Goal: Task Accomplishment & Management: Manage account settings

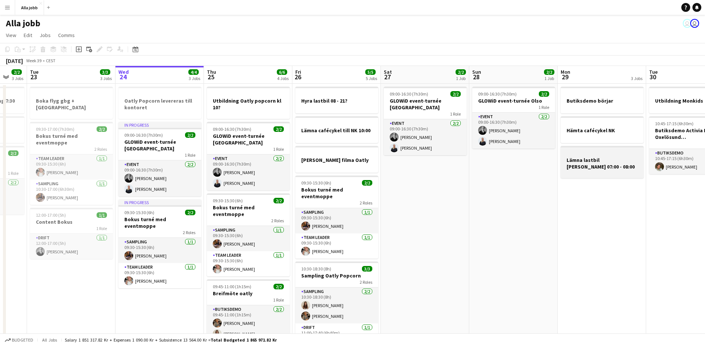
drag, startPoint x: 465, startPoint y: 194, endPoint x: 309, endPoint y: 171, distance: 158.4
click at [147, 179] on app-calendar-viewport "Sat 20 4/4 3 Jobs Sun 21 1 Job Mon 22 2/2 3 Jobs Tue 23 3/3 3 Jobs Wed 24 4/4 3…" at bounding box center [352, 224] width 705 height 317
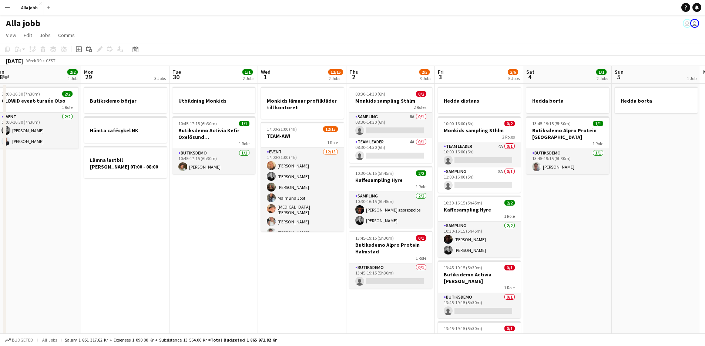
drag, startPoint x: 366, startPoint y: 199, endPoint x: 311, endPoint y: 158, distance: 67.8
click at [224, 175] on app-calendar-viewport "Fri 26 5/5 5 Jobs Sat 27 2/2 1 Job Sun 28 2/2 1 Job Mon 29 3 Jobs Tue 30 1/1 2 …" at bounding box center [352, 234] width 705 height 337
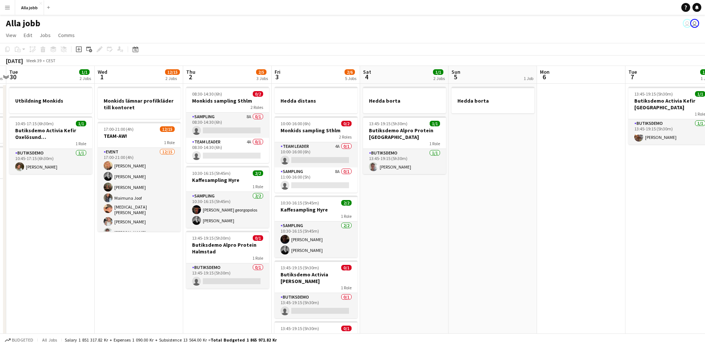
drag, startPoint x: 403, startPoint y: 166, endPoint x: 269, endPoint y: 118, distance: 142.4
click at [170, 118] on app-calendar-viewport "Sat 27 2/2 1 Job Sun 28 2/2 1 Job Mon 29 3 Jobs Tue 30 1/1 2 Jobs Wed 1 12/15 2…" at bounding box center [352, 234] width 705 height 337
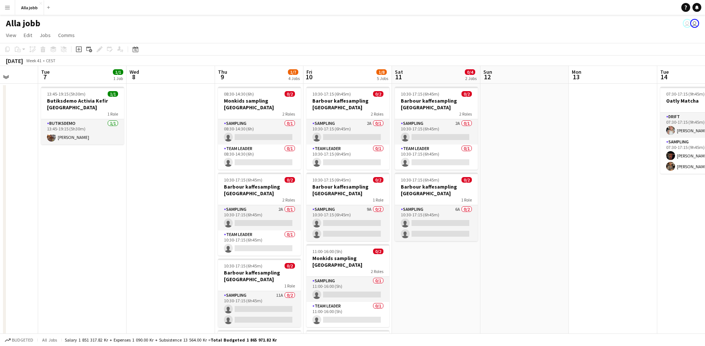
drag, startPoint x: 520, startPoint y: 164, endPoint x: 151, endPoint y: 138, distance: 370.1
click at [151, 140] on app-calendar-viewport "Sat 4 1/1 2 Jobs Sun 5 1 Job Mon 6 Tue 7 1/1 1 Job Wed 8 Thu 9 1/7 4 Jobs Fri 1…" at bounding box center [352, 266] width 705 height 400
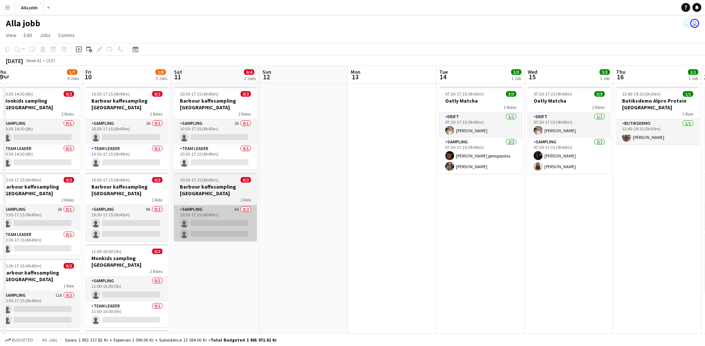
drag, startPoint x: 439, startPoint y: 208, endPoint x: 217, endPoint y: 209, distance: 222.2
click at [211, 208] on app-calendar-viewport "Mon 6 Tue 7 1/1 1 Job Wed 8 Thu 9 1/7 4 Jobs Fri 10 1/8 5 Jobs Sat 11 0/4 2 Job…" at bounding box center [352, 266] width 705 height 400
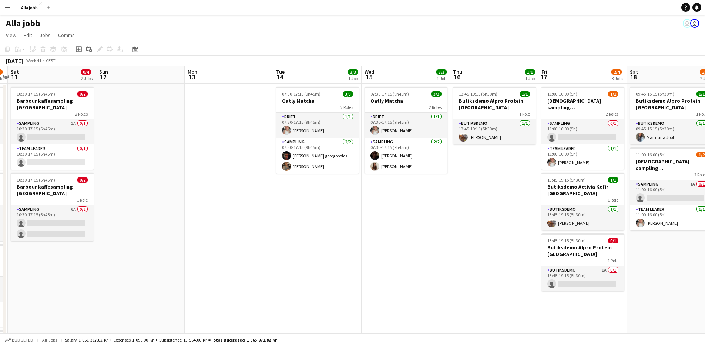
drag, startPoint x: 552, startPoint y: 266, endPoint x: 323, endPoint y: 241, distance: 230.9
click at [324, 247] on app-calendar-viewport "Wed 8 Thu 9 1/7 4 Jobs Fri 10 1/8 5 Jobs Sat 11 0/4 2 Jobs Sun 12 Mon 13 Tue 14…" at bounding box center [352, 266] width 705 height 400
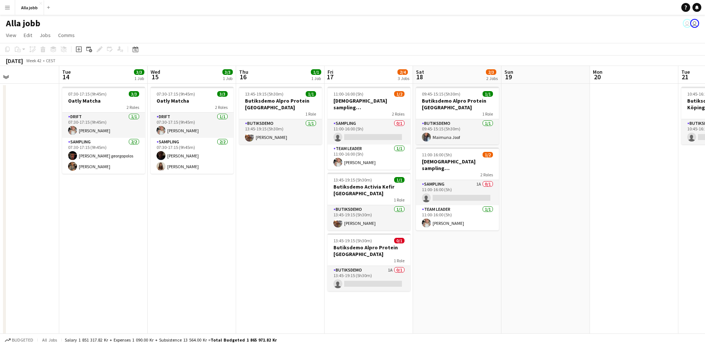
drag, startPoint x: 388, startPoint y: 243, endPoint x: 282, endPoint y: 257, distance: 106.9
click at [282, 257] on app-calendar-viewport "Fri 10 1/8 5 Jobs Sat 11 0/4 2 Jobs Sun 12 Mon 13 Tue 14 3/3 1 Job Wed 15 3/3 1…" at bounding box center [352, 266] width 705 height 400
click at [280, 193] on app-date-cell "13:45-19:15 (5h30m) 1/1 Butiksdemo Alpro Protein Stockholm 1 Role Butiksdemo [D…" at bounding box center [279, 275] width 89 height 383
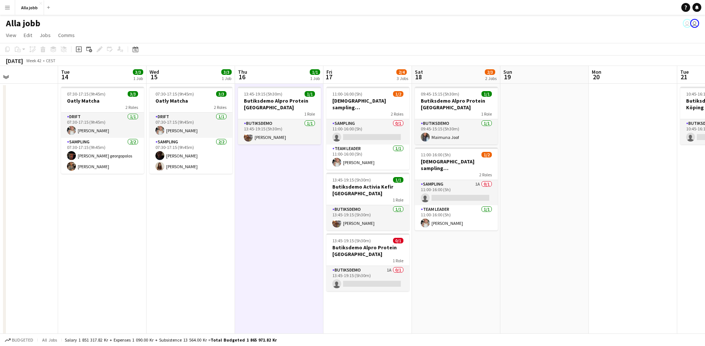
click at [301, 183] on app-date-cell "13:45-19:15 (5h30m) 1/1 Butiksdemo Alpro Protein Stockholm 1 Role Butiksdemo [D…" at bounding box center [279, 275] width 89 height 383
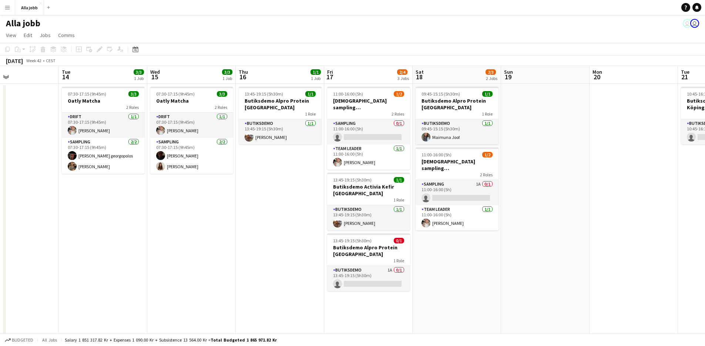
click at [301, 183] on app-date-cell "13:45-19:15 (5h30m) 1/1 Butiksdemo Alpro Protein Stockholm 1 Role Butiksdemo [D…" at bounding box center [280, 275] width 89 height 383
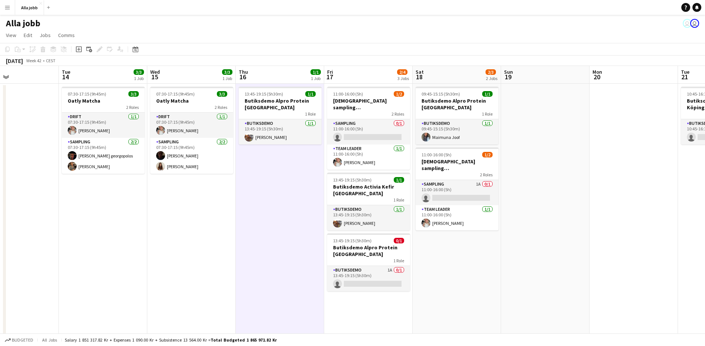
click at [301, 183] on app-date-cell "13:45-19:15 (5h30m) 1/1 Butiksdemo Alpro Protein Stockholm 1 Role Butiksdemo [D…" at bounding box center [280, 275] width 89 height 383
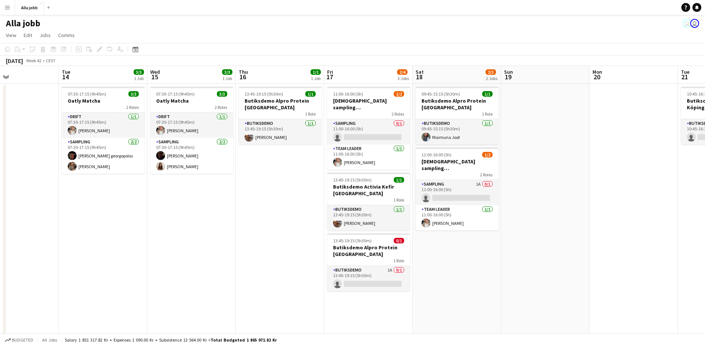
click at [301, 183] on app-date-cell "13:45-19:15 (5h30m) 1/1 Butiksdemo Alpro Protein Stockholm 1 Role Butiksdemo [D…" at bounding box center [280, 275] width 89 height 383
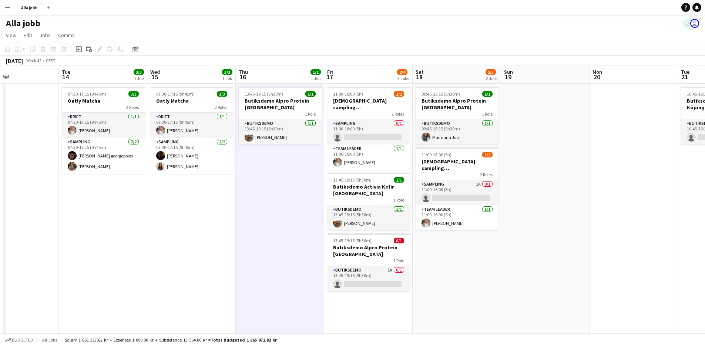
click at [301, 183] on app-date-cell "13:45-19:15 (5h30m) 1/1 Butiksdemo Alpro Protein Stockholm 1 Role Butiksdemo [D…" at bounding box center [280, 275] width 89 height 383
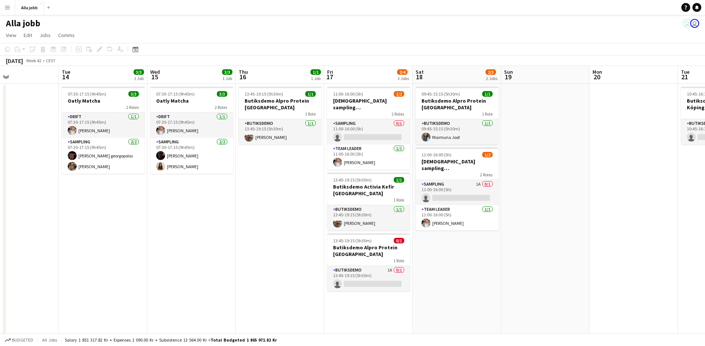
click at [299, 183] on app-date-cell "13:45-19:15 (5h30m) 1/1 Butiksdemo Alpro Protein Stockholm 1 Role Butiksdemo [D…" at bounding box center [280, 275] width 89 height 383
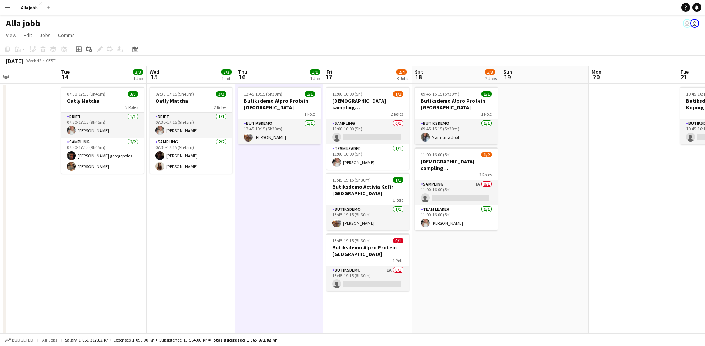
click at [284, 201] on app-date-cell "13:45-19:15 (5h30m) 1/1 Butiksdemo Alpro Protein Stockholm 1 Role Butiksdemo [D…" at bounding box center [279, 275] width 89 height 383
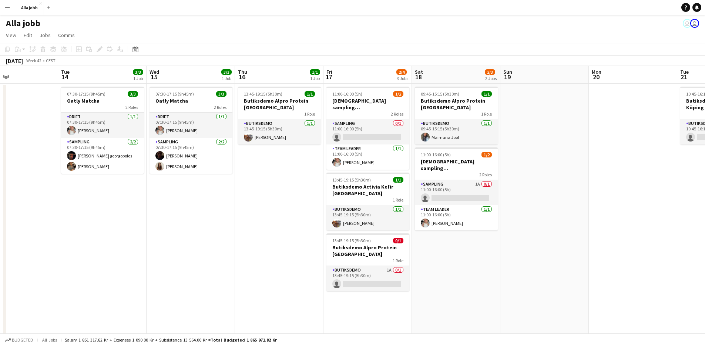
click at [174, 244] on app-date-cell "07:30-17:15 (9h45m) 3/3 Oatly Matcha 2 Roles Drift [DATE] 07:30-17:15 (9h45m) […" at bounding box center [191, 275] width 89 height 383
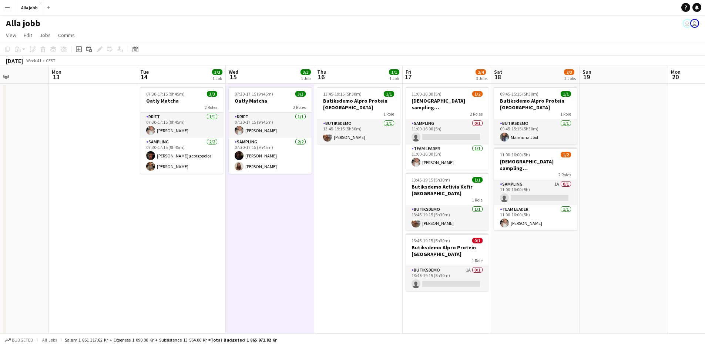
scroll to position [0, 208]
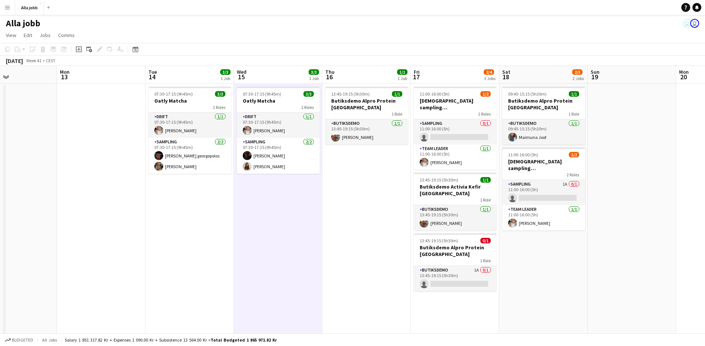
drag, startPoint x: 287, startPoint y: 189, endPoint x: 374, endPoint y: 189, distance: 86.7
click at [374, 188] on app-calendar-viewport "Fri 10 1/8 5 Jobs Sat 11 0/4 2 Jobs Sun 12 Mon 13 Tue 14 3/3 1 Job Wed 15 3/3 1…" at bounding box center [352, 266] width 705 height 400
click at [107, 221] on app-date-cell at bounding box center [101, 275] width 89 height 383
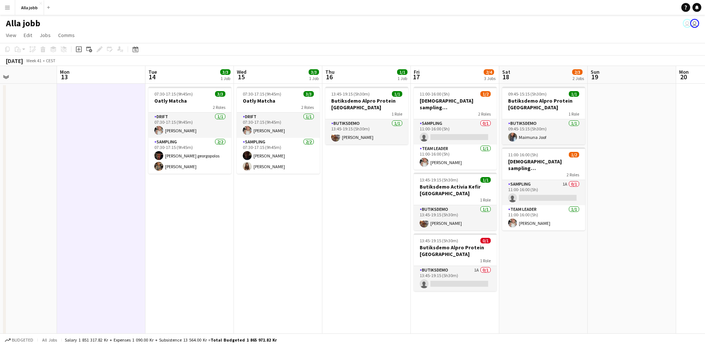
drag, startPoint x: 163, startPoint y: 235, endPoint x: 232, endPoint y: 241, distance: 69.8
click at [163, 235] on app-date-cell "07:30-17:15 (9h45m) 3/3 Oatly Matcha 2 Roles Drift [DATE] 07:30-17:15 (9h45m) […" at bounding box center [190, 275] width 89 height 383
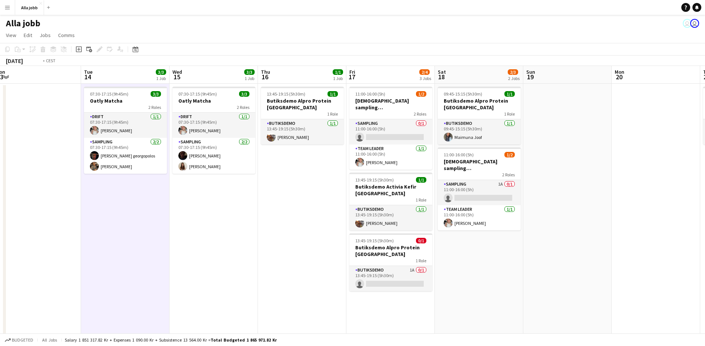
scroll to position [0, 273]
drag, startPoint x: 361, startPoint y: 236, endPoint x: 298, endPoint y: 254, distance: 65.4
click at [298, 254] on app-calendar-viewport "Fri 10 1/8 5 Jobs Sat 11 0/4 2 Jobs Sun 12 Mon 13 Tue 14 3/3 1 Job Wed 15 3/3 1…" at bounding box center [352, 266] width 705 height 400
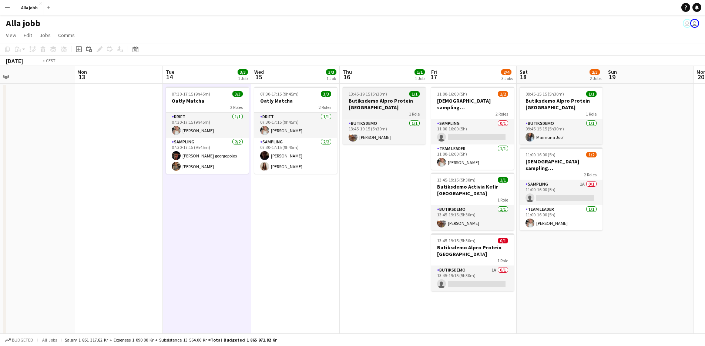
drag, startPoint x: 264, startPoint y: 196, endPoint x: 689, endPoint y: 108, distance: 433.3
click at [705, 98] on html "Menu Boards Boards Boards All jobs Status Workforce Workforce My Workforce Recr…" at bounding box center [352, 239] width 705 height 479
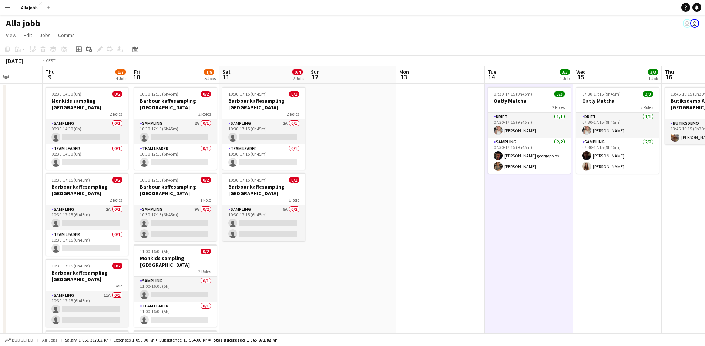
drag, startPoint x: 365, startPoint y: 150, endPoint x: 651, endPoint y: 146, distance: 286.3
click at [650, 144] on app-calendar-viewport "Mon 6 Tue 7 1/1 1 Job Wed 8 Thu 9 1/7 4 Jobs Fri 10 1/8 5 Jobs Sat 11 0/4 2 Job…" at bounding box center [352, 266] width 705 height 400
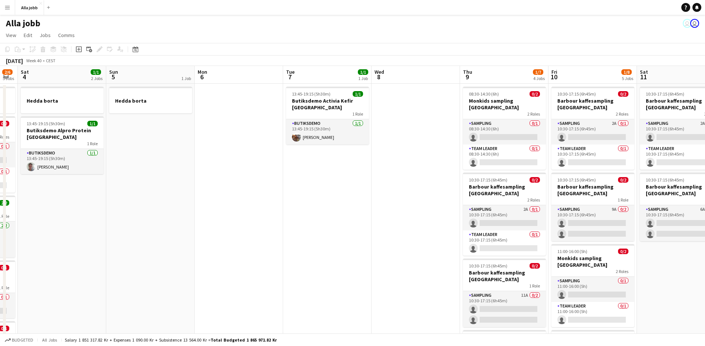
drag, startPoint x: 490, startPoint y: 150, endPoint x: 661, endPoint y: 145, distance: 171.1
click at [660, 145] on app-calendar-viewport "Thu 2 2/5 3 Jobs Fri 3 2/6 5 Jobs Sat 4 1/1 2 Jobs Sun 5 1 Job Mon 6 Tue 7 1/1 …" at bounding box center [352, 266] width 705 height 400
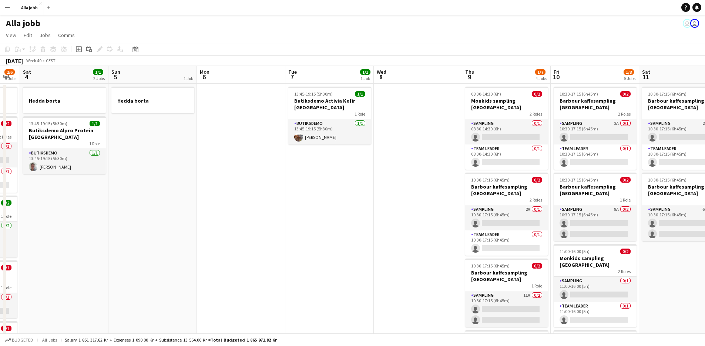
scroll to position [0, 181]
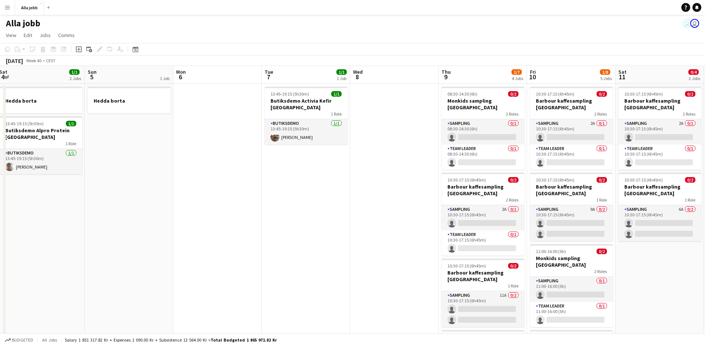
drag, startPoint x: 427, startPoint y: 155, endPoint x: 384, endPoint y: 114, distance: 58.7
click at [455, 152] on app-calendar-viewport "Thu 2 2/5 3 Jobs Fri 3 2/6 5 Jobs Sat 4 1/1 2 Jobs Sun 5 1 Job Mon 6 Tue 7 1/1 …" at bounding box center [352, 266] width 705 height 400
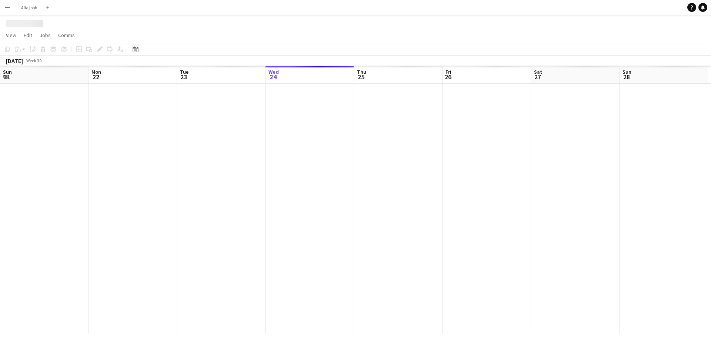
scroll to position [0, 177]
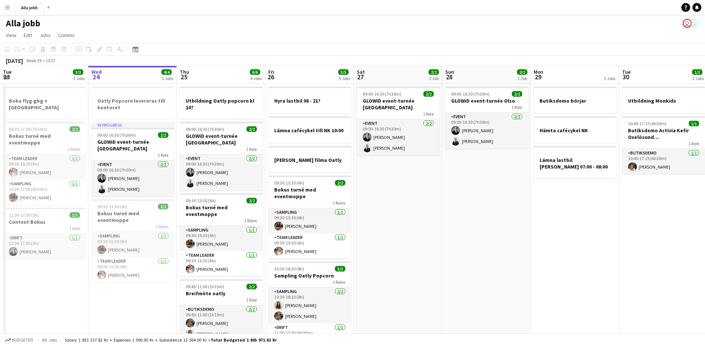
click at [435, 251] on app-date-cell "09:00-16:30 (7h30m) 2/2 GLOWiD event-turnée [GEOGRAPHIC_DATA] 1 Role Event [DAT…" at bounding box center [398, 243] width 89 height 319
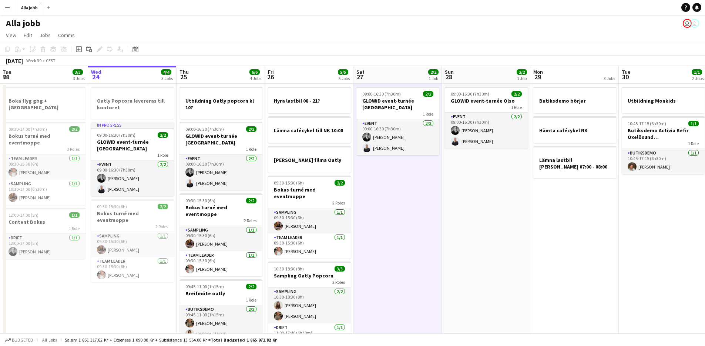
click at [435, 251] on app-date-cell "09:00-16:30 (7h30m) 2/2 GLOWiD event-turnée [GEOGRAPHIC_DATA] 1 Role Event [DAT…" at bounding box center [398, 243] width 89 height 319
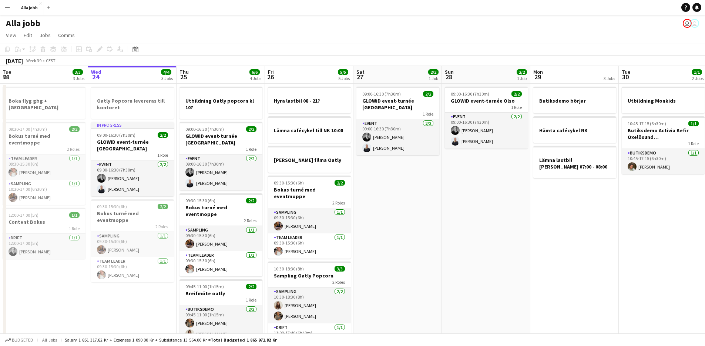
click at [436, 230] on app-date-cell "09:00-16:30 (7h30m) 2/2 GLOWiD event-turnée Oslo 1 Role Event 2/2 09:00-16:30 (…" at bounding box center [398, 243] width 89 height 319
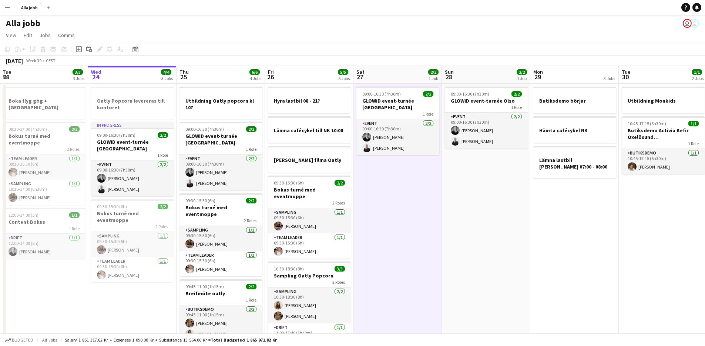
drag, startPoint x: 436, startPoint y: 230, endPoint x: 468, endPoint y: 230, distance: 31.8
click at [453, 230] on app-calendar-viewport "Sun 21 1 Job Mon 22 2/2 3 Jobs Tue 23 3/3 3 Jobs Wed 24 4/4 3 Jobs Thu 25 6/6 4…" at bounding box center [352, 234] width 705 height 337
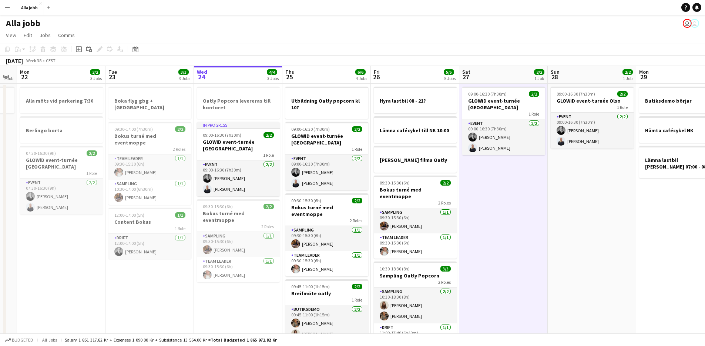
scroll to position [0, 160]
drag, startPoint x: 541, startPoint y: 206, endPoint x: 535, endPoint y: 210, distance: 7.5
click at [540, 204] on app-date-cell "09:00-16:30 (7h30m) 2/2 GLOWiD event-turnée Oslo 1 Role Event 2/2 09:00-16:30 (…" at bounding box center [504, 243] width 89 height 319
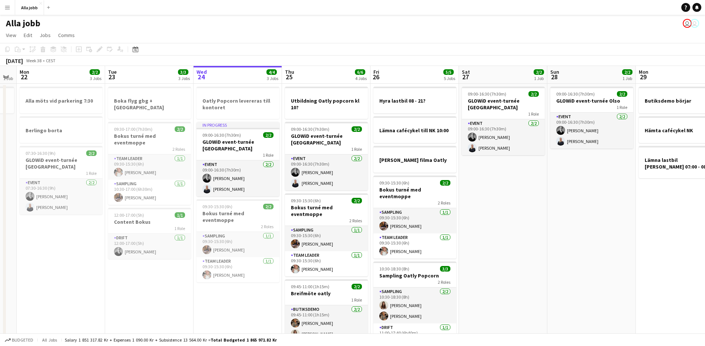
click at [504, 250] on app-date-cell "09:00-16:30 (7h30m) 2/2 GLOWiD event-turnée Oslo 1 Role Event 2/2 09:00-16:30 (…" at bounding box center [503, 243] width 89 height 319
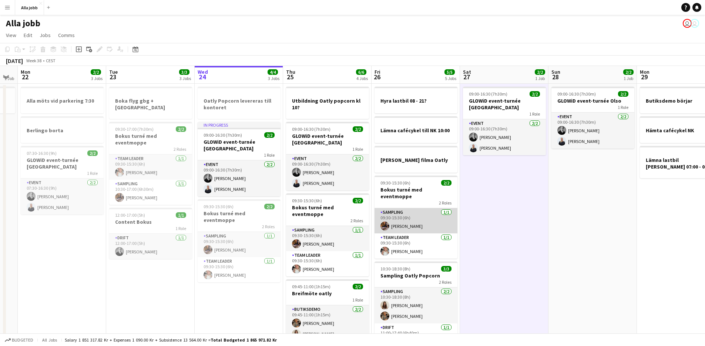
click at [421, 226] on app-card-role "Sampling 1/1 09:30-15:30 (6h) Livia Salov Klaesson" at bounding box center [416, 220] width 83 height 25
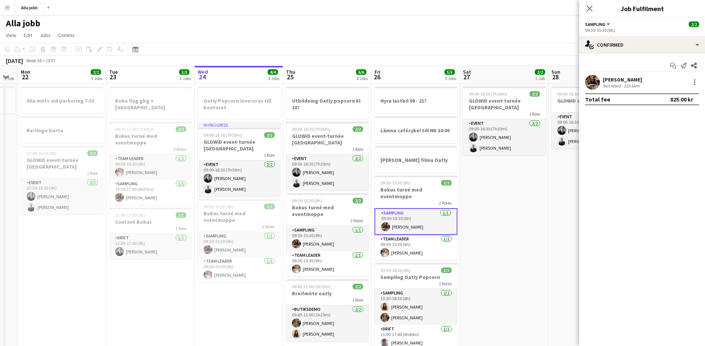
click at [550, 218] on app-date-cell "09:00-16:30 (7h30m) 2/2 GLOWiD event-turnée Olso 1 Role Event 2/2 09:00-16:30 (…" at bounding box center [593, 243] width 89 height 319
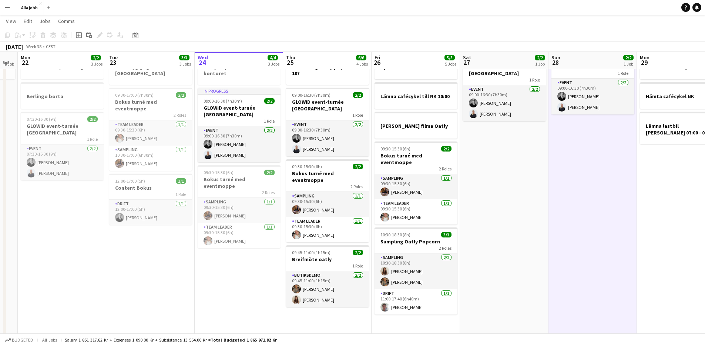
scroll to position [34, 0]
click at [313, 271] on app-card-role "Butiksdemo 2/2 09:45-11:00 (1h15m) Livia Nwaugo Maja Sailes" at bounding box center [327, 289] width 83 height 36
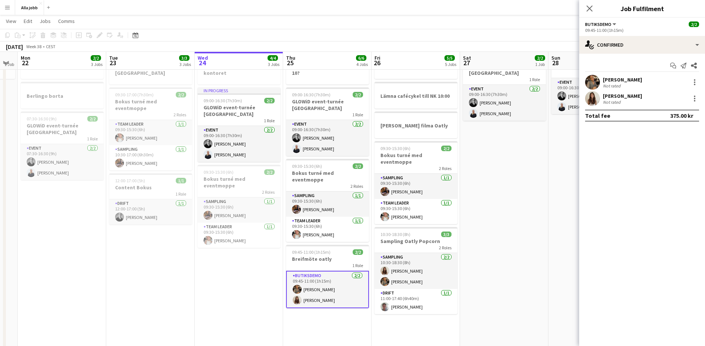
click at [597, 84] on app-user-avatar at bounding box center [592, 82] width 15 height 15
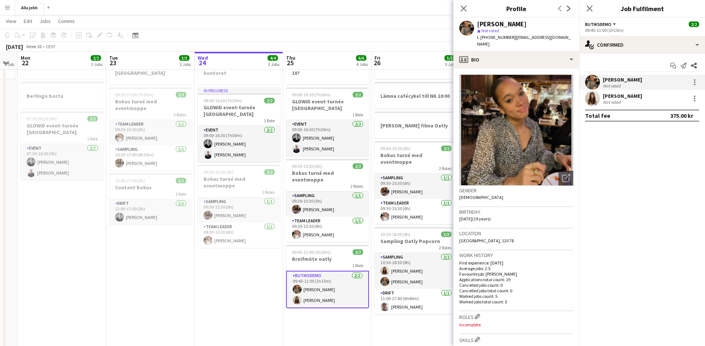
click at [602, 98] on div "Maja Sailes Not rated" at bounding box center [643, 98] width 126 height 15
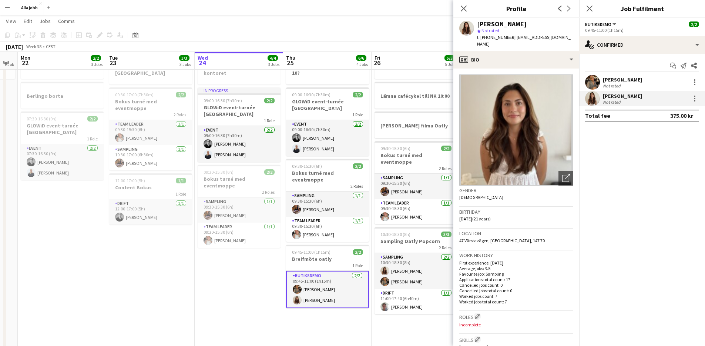
click at [672, 227] on mat-expansion-panel "check Confirmed Start chat Send notification Share Livia Nwaugo Not rated Maja …" at bounding box center [643, 200] width 126 height 292
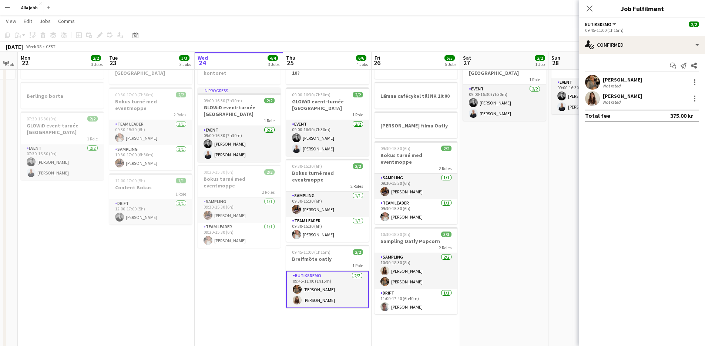
click at [525, 282] on app-date-cell "09:00-16:30 (7h30m) 2/2 GLOWiD event-turnée Oslo 1 Role Event 2/2 09:00-16:30 (…" at bounding box center [504, 208] width 89 height 319
click at [528, 283] on app-date-cell "09:00-16:30 (7h30m) 2/2 GLOWiD event-turnée Oslo 1 Role Event 2/2 09:00-16:30 (…" at bounding box center [504, 208] width 89 height 319
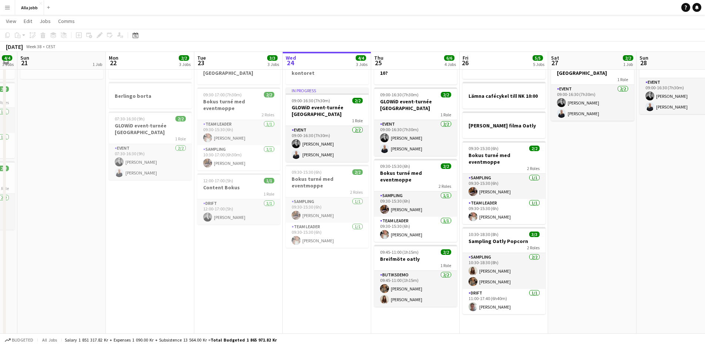
click at [136, 246] on app-date-cell "Alla möts vid parkering 7:30 Berlingo borta 07:30-16:30 (9h) 2/2 GLOWiD event-t…" at bounding box center [150, 208] width 89 height 319
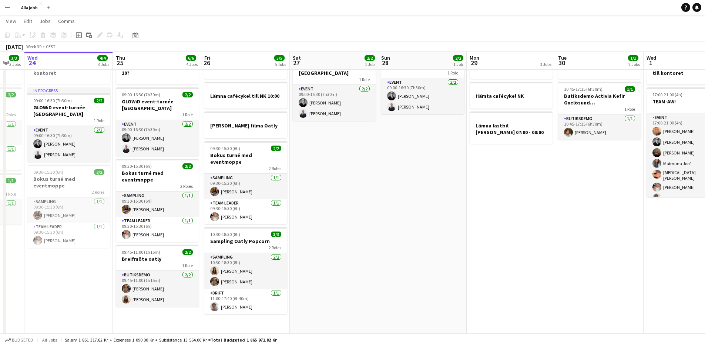
drag, startPoint x: 323, startPoint y: 309, endPoint x: 66, endPoint y: 271, distance: 260.1
click at [65, 271] on app-calendar-viewport "Sun 21 1 Job Mon 22 2/2 3 Jobs Tue 23 3/3 3 Jobs Wed 24 4/4 3 Jobs Thu 25 6/6 4…" at bounding box center [352, 181] width 705 height 373
drag, startPoint x: 386, startPoint y: 167, endPoint x: 381, endPoint y: 169, distance: 5.0
click at [385, 168] on app-date-cell "09:00-16:30 (7h30m) 2/2 GLOWiD event-turnée Olso 1 Role Event 2/2 09:00-16:30 (…" at bounding box center [422, 208] width 89 height 319
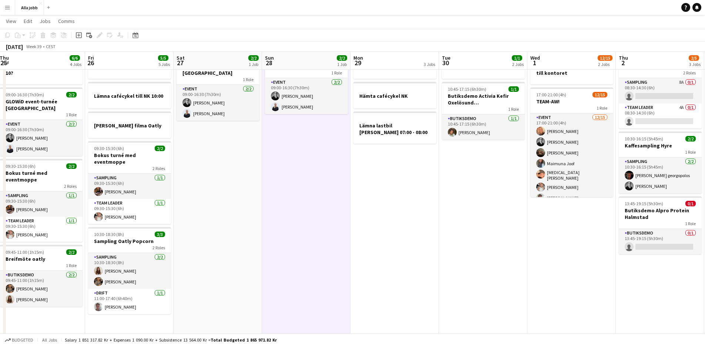
drag, startPoint x: 322, startPoint y: 168, endPoint x: 270, endPoint y: 230, distance: 80.5
click at [232, 243] on app-calendar-viewport "Mon 22 2/2 3 Jobs Tue 23 3/3 3 Jobs Wed 24 4/4 3 Jobs Thu 25 6/6 4 Jobs Fri 26 …" at bounding box center [352, 181] width 705 height 373
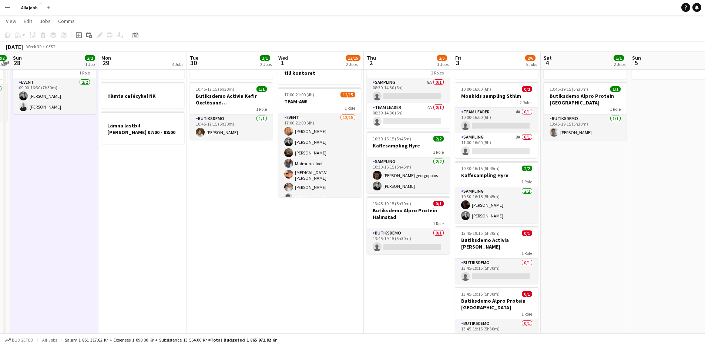
drag, startPoint x: 350, startPoint y: 218, endPoint x: 107, endPoint y: 226, distance: 243.4
click at [102, 227] on app-calendar-viewport "Thu 25 6/6 4 Jobs Fri 26 5/5 5 Jobs Sat 27 2/2 1 Job Sun 28 2/2 1 Job Mon 29 3 …" at bounding box center [352, 181] width 705 height 373
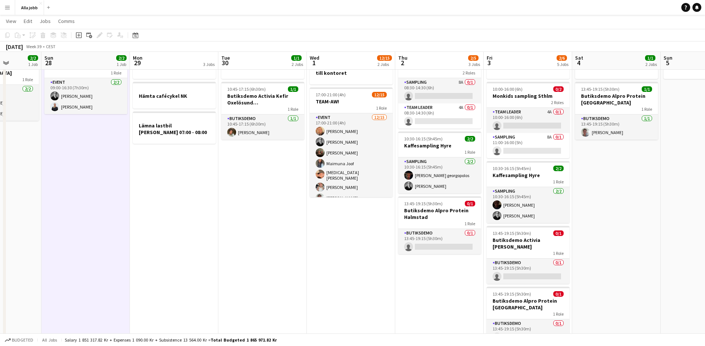
drag, startPoint x: 187, startPoint y: 234, endPoint x: 396, endPoint y: 249, distance: 209.7
click at [390, 248] on app-calendar-viewport "Thu 25 6/6 4 Jobs Fri 26 5/5 5 Jobs Sat 27 2/2 1 Job Sun 28 2/2 1 Job Mon 29 3 …" at bounding box center [352, 181] width 705 height 373
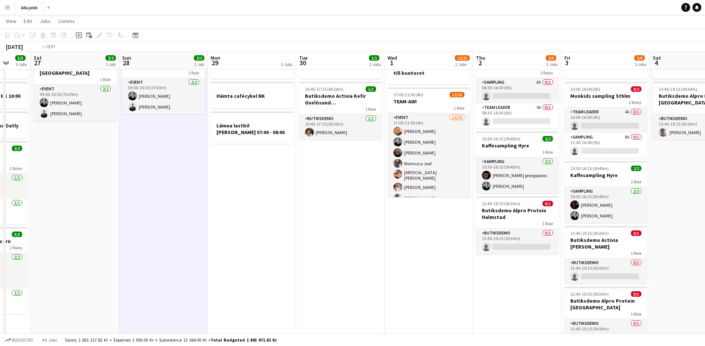
drag, startPoint x: 357, startPoint y: 224, endPoint x: 44, endPoint y: 169, distance: 318.0
click at [42, 170] on app-calendar-viewport "Tue 23 3/3 3 Jobs Wed 24 4/4 3 Jobs Thu 25 6/6 4 Jobs Fri 26 5/5 5 Jobs Sat 27 …" at bounding box center [352, 181] width 705 height 373
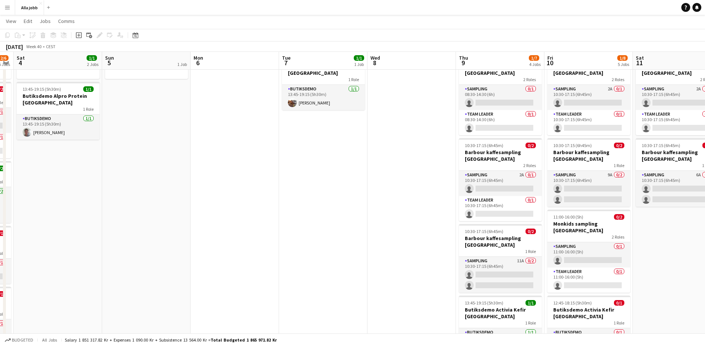
drag, startPoint x: 522, startPoint y: 136, endPoint x: 121, endPoint y: 131, distance: 401.4
click at [115, 132] on app-calendar-viewport "Wed 1 12/15 2 Jobs Thu 2 2/5 3 Jobs Fri 3 2/6 5 Jobs Sat 4 1/1 2 Jobs Sun 5 1 J…" at bounding box center [352, 213] width 705 height 437
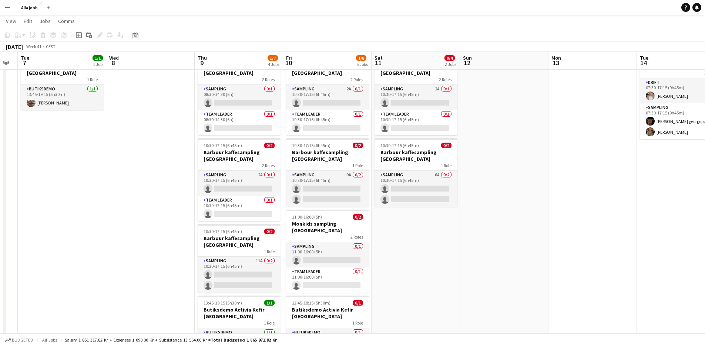
drag, startPoint x: 212, startPoint y: 189, endPoint x: 67, endPoint y: 195, distance: 144.5
click at [23, 186] on app-calendar-viewport "Sat 4 1/1 2 Jobs Sun 5 1 Job Mon 6 Tue 7 1/1 1 Job Wed 8 Thu 9 1/7 4 Jobs Fri 1…" at bounding box center [352, 213] width 705 height 437
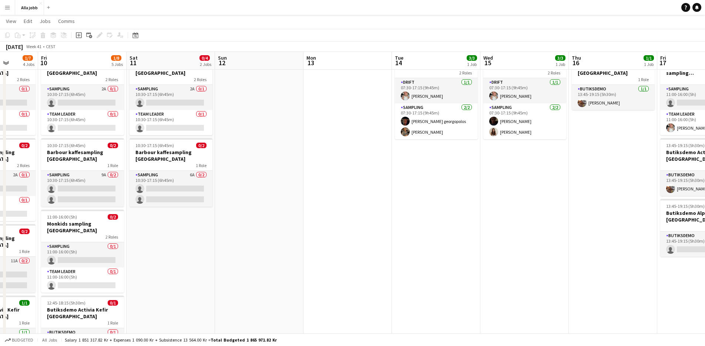
drag, startPoint x: 438, startPoint y: 250, endPoint x: 20, endPoint y: 238, distance: 418.2
click at [19, 240] on app-calendar-viewport "Tue 7 1/1 1 Job Wed 8 Thu 9 1/7 4 Jobs Fri 10 1/8 5 Jobs Sat 11 0/4 2 Jobs Sun …" at bounding box center [352, 213] width 705 height 437
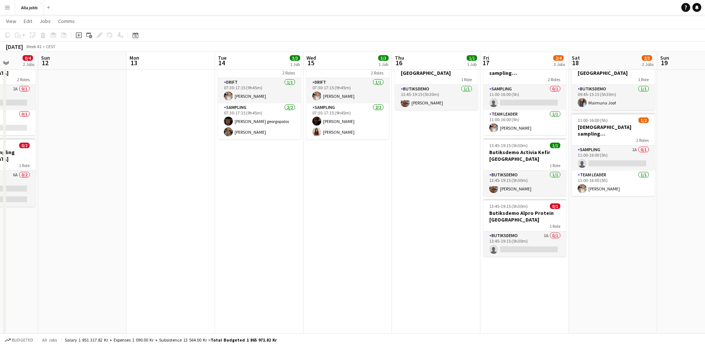
scroll to position [0, 227]
click at [285, 201] on app-date-cell "07:30-17:15 (9h45m) 3/3 Oatly Matcha 2 Roles Drift [DATE] 07:30-17:15 (9h45m) […" at bounding box center [260, 240] width 89 height 383
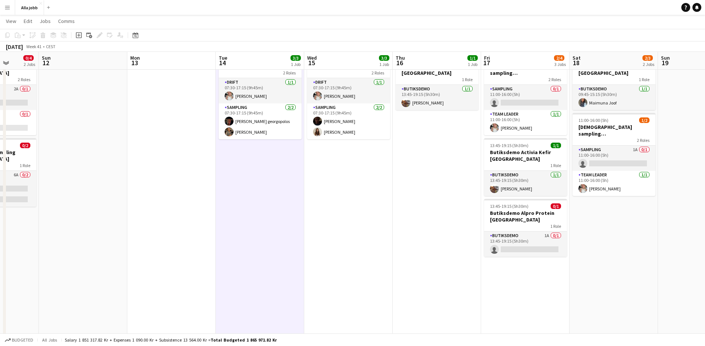
click at [214, 167] on app-date-cell at bounding box center [171, 240] width 89 height 383
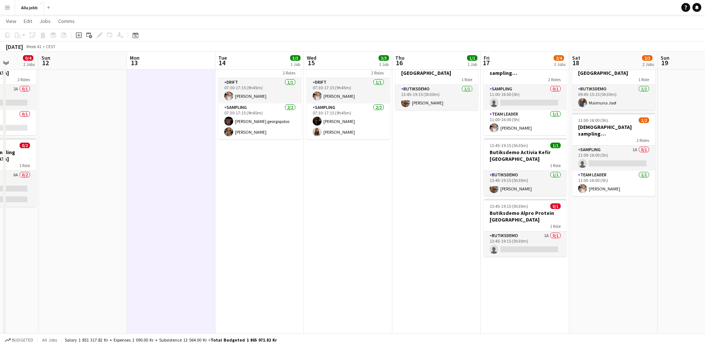
click at [214, 167] on app-date-cell at bounding box center [171, 240] width 89 height 383
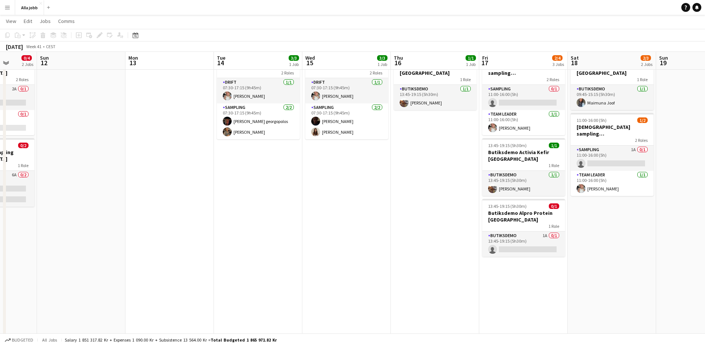
scroll to position [0, 229]
click at [213, 168] on app-date-cell at bounding box center [169, 240] width 89 height 383
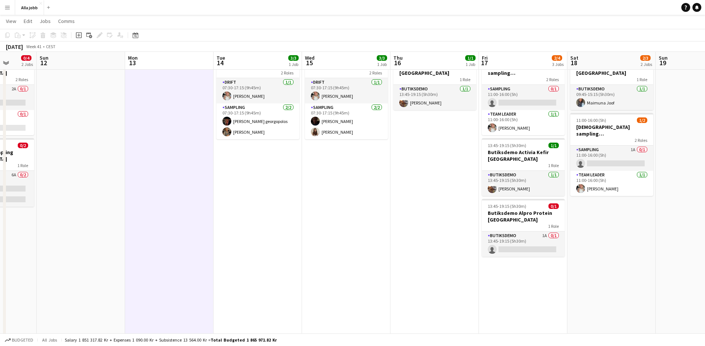
click at [213, 168] on app-date-cell at bounding box center [169, 240] width 89 height 383
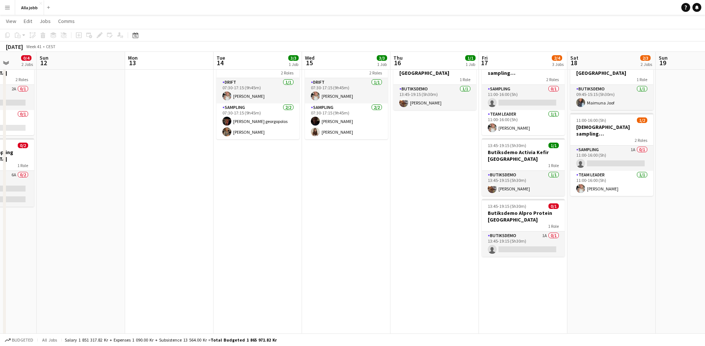
click at [213, 168] on app-date-cell at bounding box center [169, 240] width 89 height 383
click at [251, 171] on app-date-cell "07:30-17:15 (9h45m) 3/3 Oatly Matcha 2 Roles Drift [DATE] 07:30-17:15 (9h45m) […" at bounding box center [258, 240] width 89 height 383
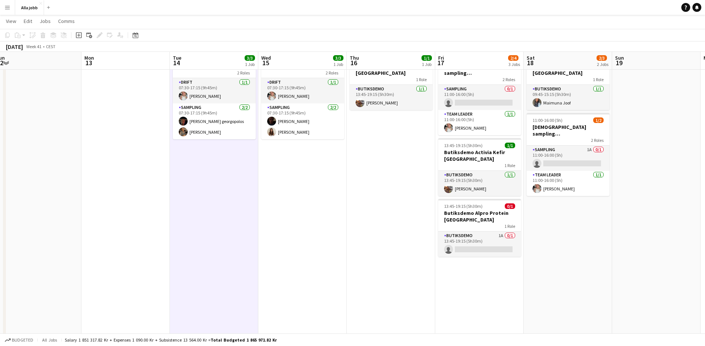
drag, startPoint x: 348, startPoint y: 189, endPoint x: 305, endPoint y: 207, distance: 46.6
click at [305, 207] on app-calendar-viewport "Fri 10 1/8 5 Jobs Sat 11 0/4 2 Jobs Sun 12 Mon 13 Tue 14 3/3 1 Job Wed 15 3/3 1…" at bounding box center [352, 213] width 705 height 437
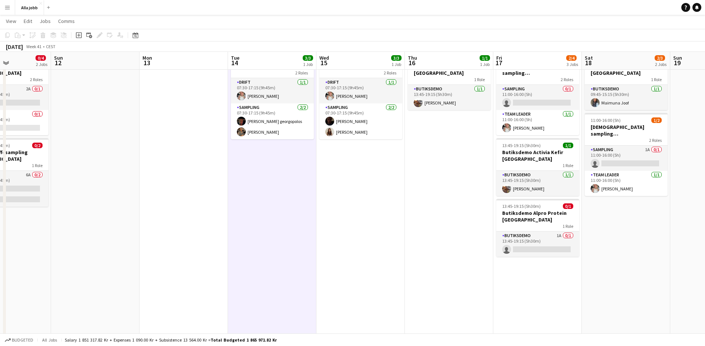
drag, startPoint x: 251, startPoint y: 204, endPoint x: 329, endPoint y: 206, distance: 77.4
click at [332, 207] on app-calendar-viewport "Thu 9 1/7 4 Jobs Fri 10 1/8 5 Jobs Sat 11 0/4 2 Jobs Sun 12 Mon 13 Tue 14 3/3 1…" at bounding box center [352, 213] width 705 height 437
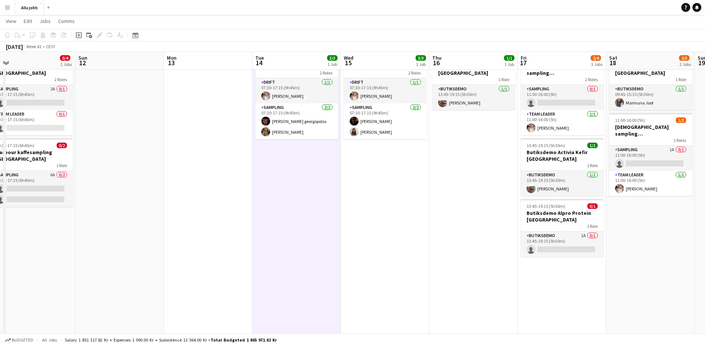
click at [308, 206] on app-date-cell "07:30-17:15 (9h45m) 3/3 Oatly Matcha 2 Roles Drift [DATE] 07:30-17:15 (9h45m) […" at bounding box center [297, 240] width 89 height 383
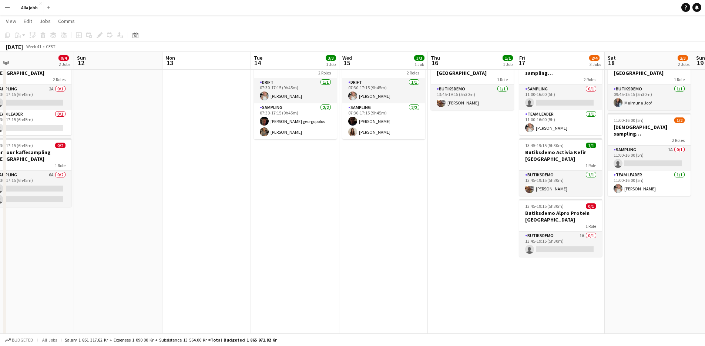
click at [290, 205] on app-date-cell "07:30-17:15 (9h45m) 3/3 Oatly Matcha 2 Roles Drift [DATE] 07:30-17:15 (9h45m) […" at bounding box center [295, 240] width 89 height 383
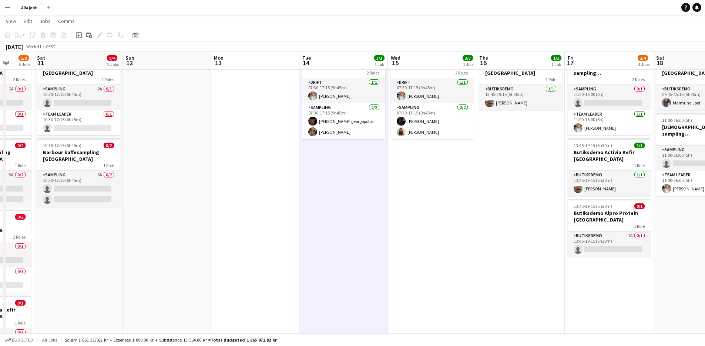
drag, startPoint x: 168, startPoint y: 183, endPoint x: 481, endPoint y: 221, distance: 315.6
click at [481, 220] on app-calendar-viewport "Wed 8 Thu 9 1/7 4 Jobs Fri 10 1/8 5 Jobs Sat 11 0/4 2 Jobs Sun 12 Mon 13 Tue 14…" at bounding box center [352, 213] width 705 height 437
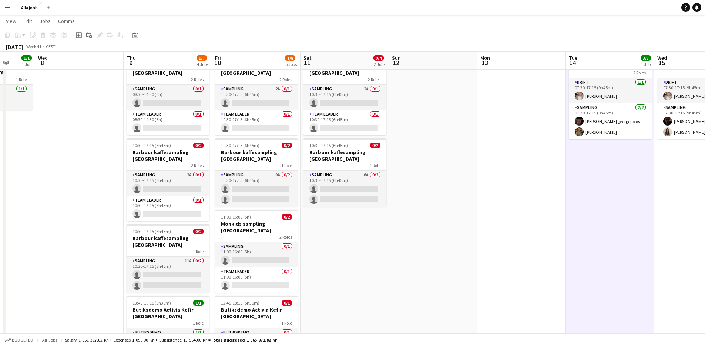
click at [342, 260] on app-date-cell "10:30-17:15 (6h45m) 0/2 Barbour kaffesampling Köpenhamn 2 Roles Sampling 2A 0/1…" at bounding box center [345, 240] width 89 height 383
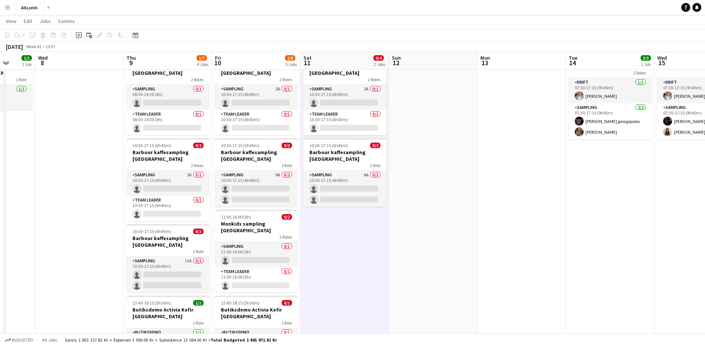
click at [342, 260] on app-date-cell "10:30-17:15 (6h45m) 0/2 Barbour kaffesampling Köpenhamn 2 Roles Sampling 2A 0/1…" at bounding box center [345, 240] width 89 height 383
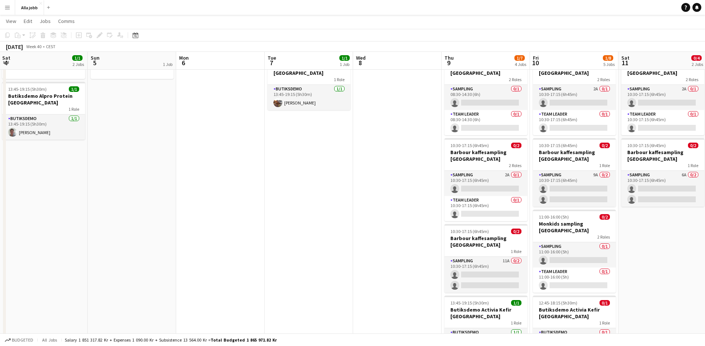
scroll to position [0, 164]
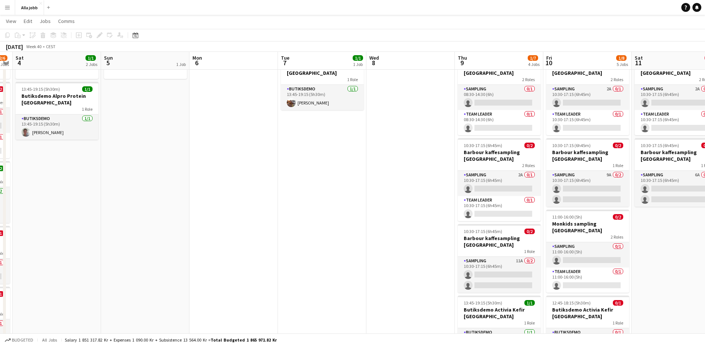
drag, startPoint x: 107, startPoint y: 213, endPoint x: 437, endPoint y: 217, distance: 330.3
click at [437, 217] on app-calendar-viewport "Thu 2 2/5 3 Jobs Fri 3 2/6 5 Jobs Sat 4 1/1 2 Jobs Sun 5 1 Job Mon 6 Tue 7 1/1 …" at bounding box center [352, 213] width 705 height 437
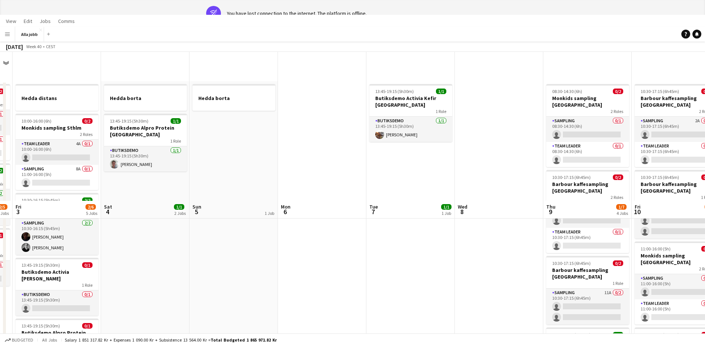
scroll to position [0, 0]
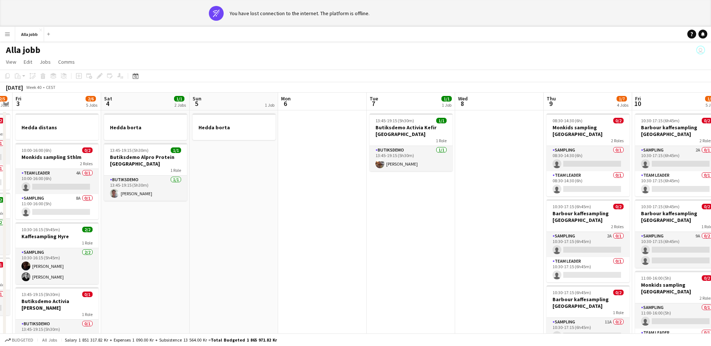
drag, startPoint x: 224, startPoint y: 277, endPoint x: 220, endPoint y: 280, distance: 4.7
click at [224, 277] on app-date-cell "Hedda borta" at bounding box center [234, 301] width 89 height 383
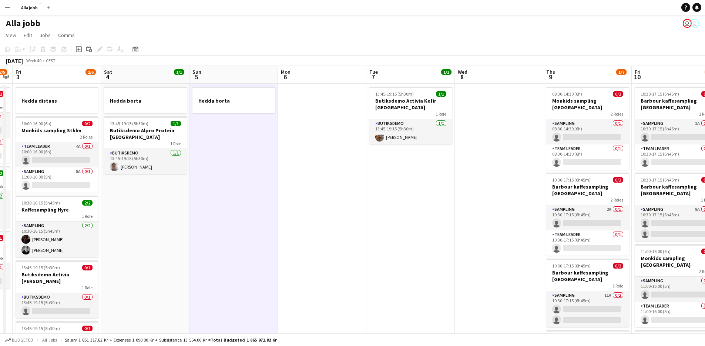
click at [152, 282] on app-date-cell "Hedda borta 13:45-19:15 (5h30m) 1/1 Butiksdemo Alpro Protein Göteborg 1 Role Bu…" at bounding box center [145, 275] width 89 height 383
